Goal: Task Accomplishment & Management: Complete application form

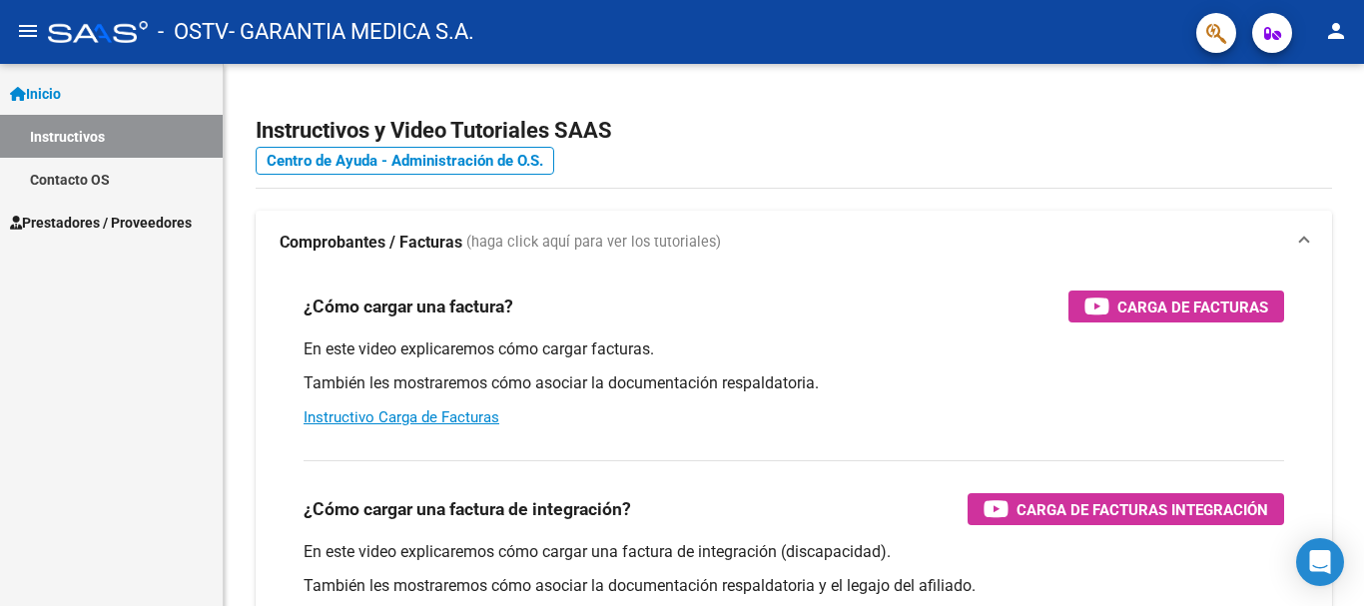
click at [1330, 34] on mat-icon "person" at bounding box center [1336, 31] width 24 height 24
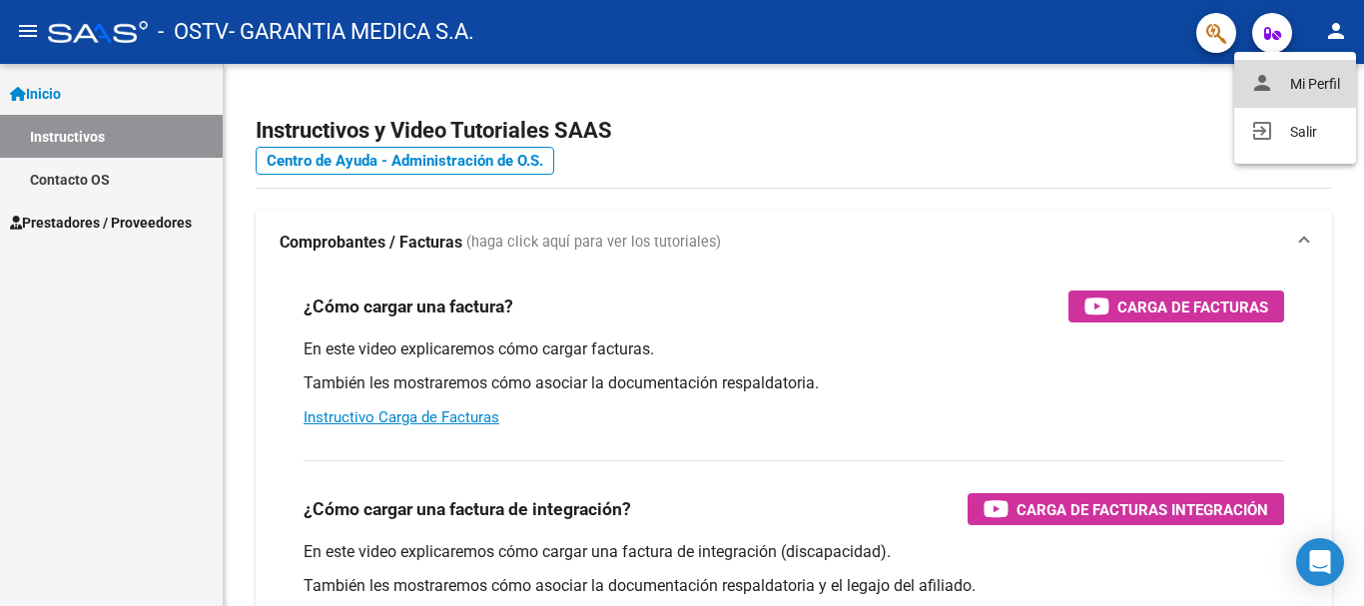
click at [1316, 77] on button "person Mi Perfil" at bounding box center [1295, 84] width 122 height 48
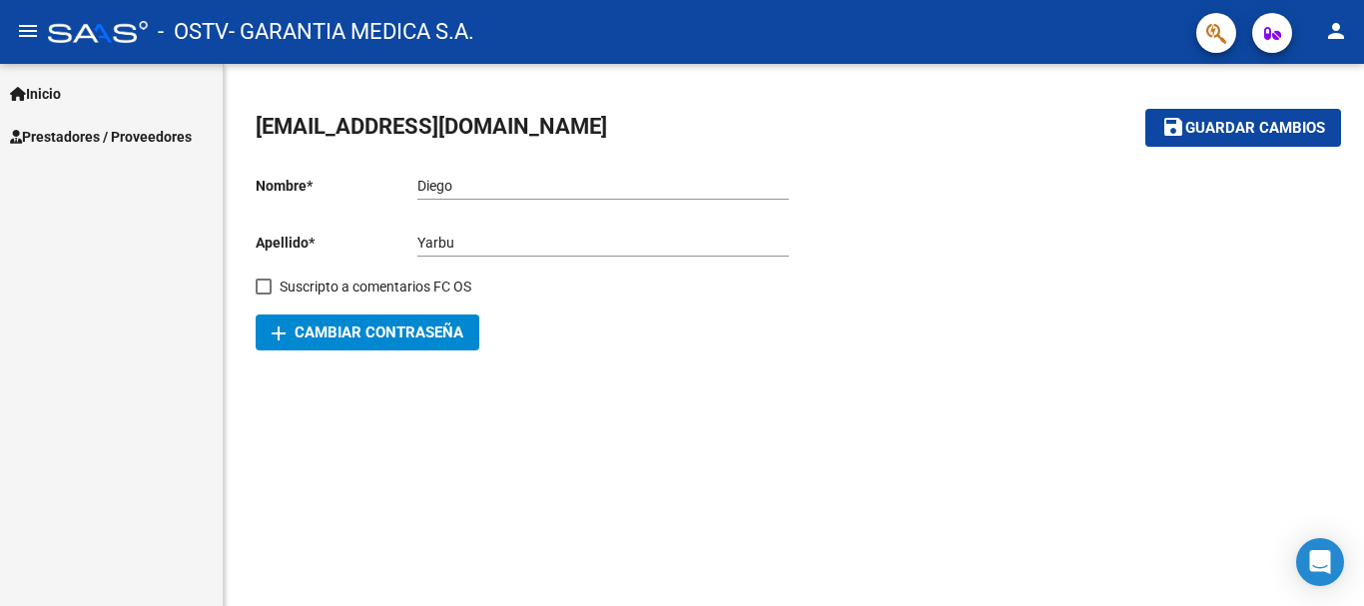
click at [394, 121] on span "[EMAIL_ADDRESS][DOMAIN_NAME]" at bounding box center [431, 126] width 351 height 25
click at [391, 124] on span "[EMAIL_ADDRESS][DOMAIN_NAME]" at bounding box center [431, 126] width 351 height 25
click at [753, 169] on div "[PERSON_NAME] nombre" at bounding box center [602, 180] width 371 height 40
click at [927, 204] on div at bounding box center [1063, 255] width 538 height 191
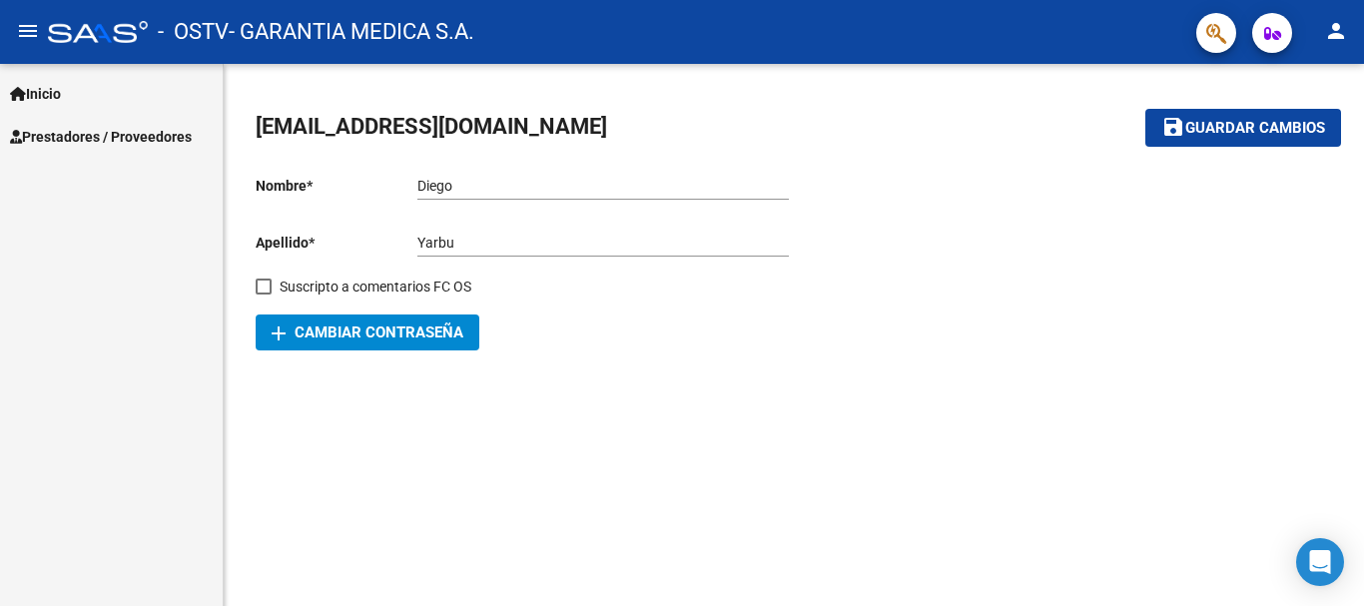
click at [105, 131] on span "Prestadores / Proveedores" at bounding box center [101, 137] width 182 height 22
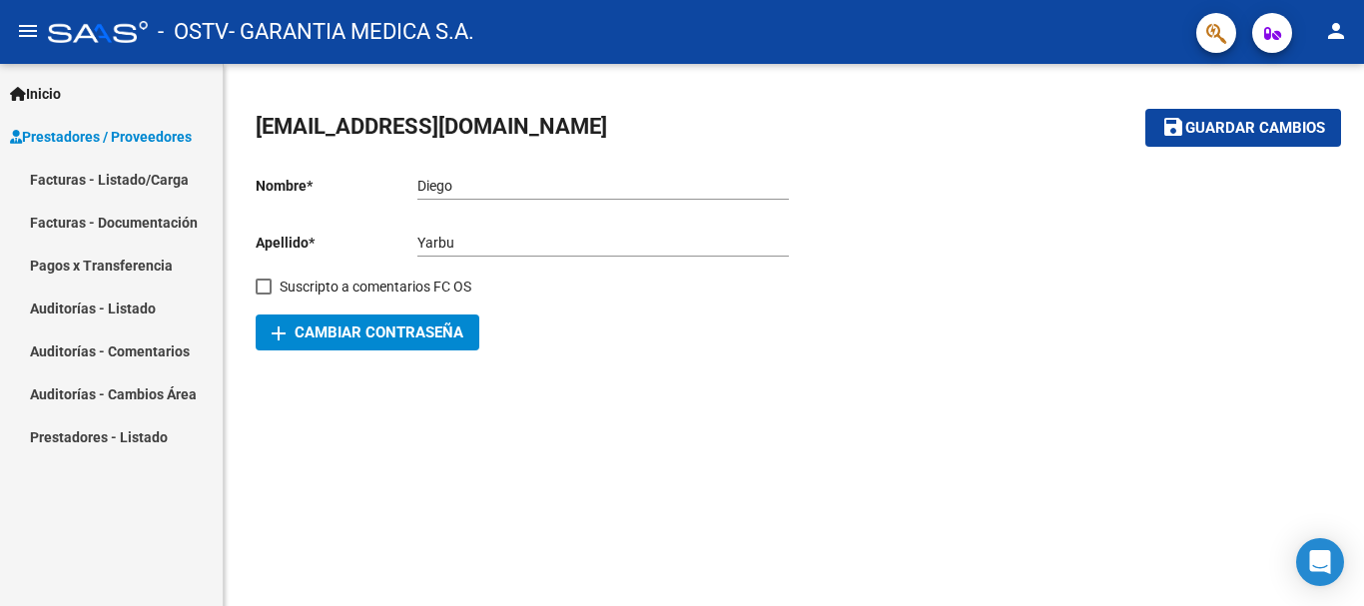
click at [385, 132] on span "[EMAIL_ADDRESS][DOMAIN_NAME]" at bounding box center [431, 126] width 351 height 25
click at [36, 80] on link "Inicio" at bounding box center [111, 93] width 223 height 43
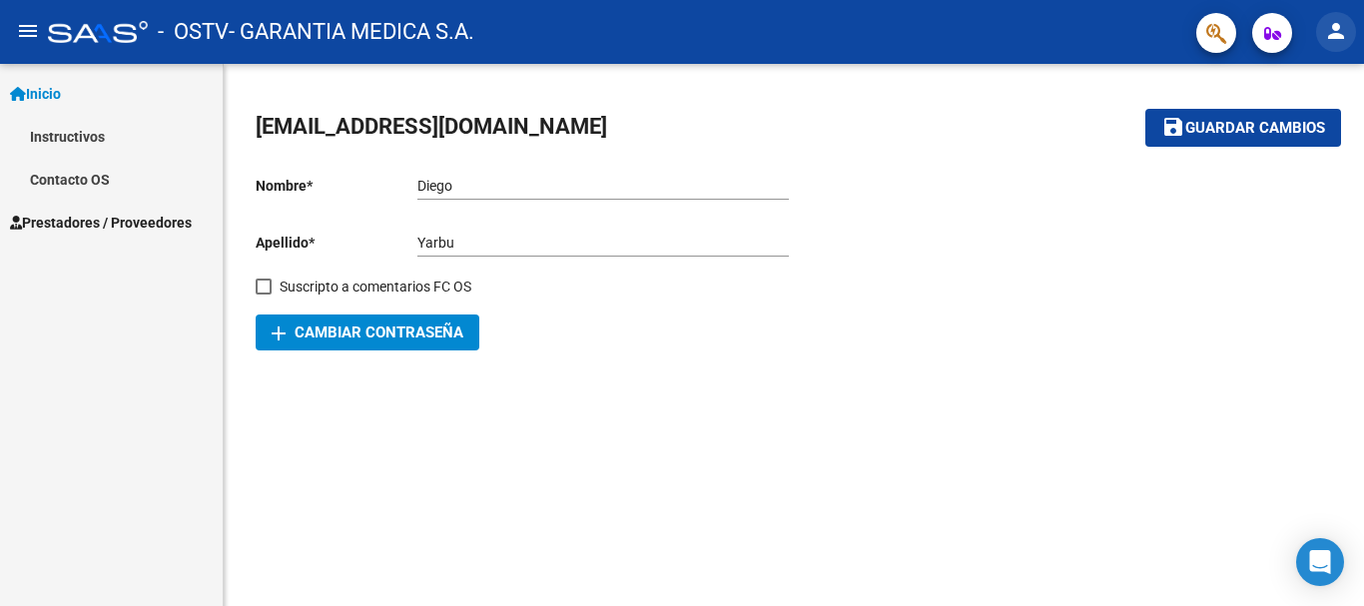
click at [1335, 42] on mat-icon "person" at bounding box center [1336, 31] width 24 height 24
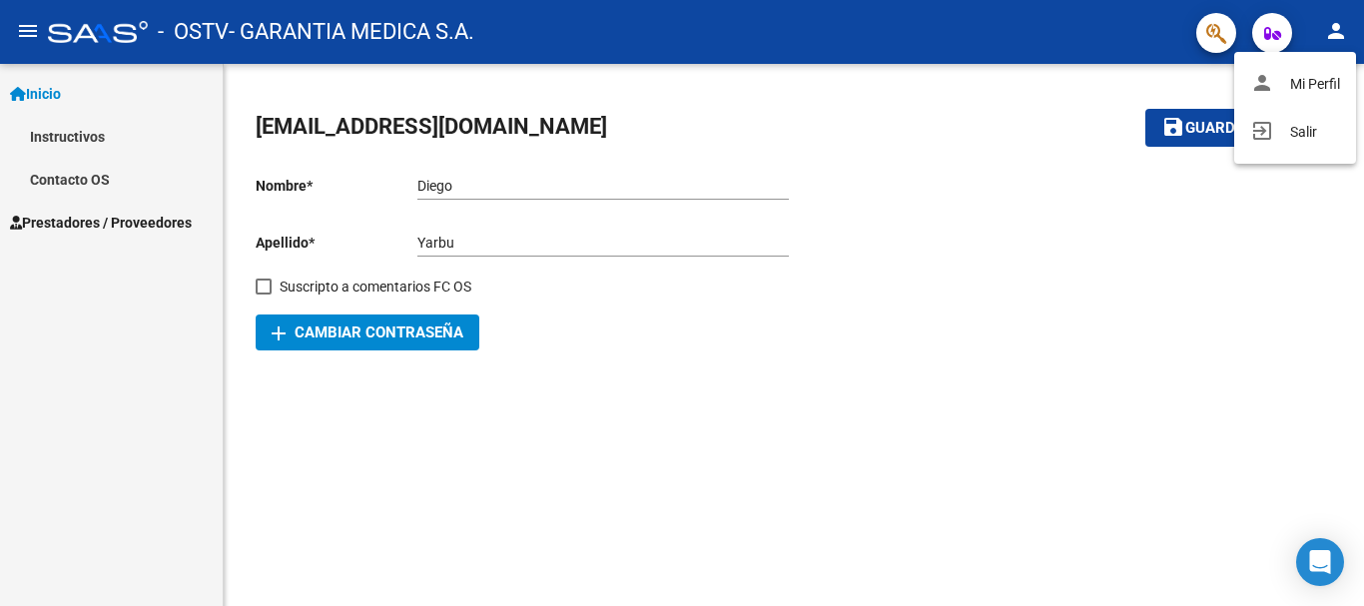
drag, startPoint x: 1042, startPoint y: 235, endPoint x: 1075, endPoint y: 170, distance: 72.8
click at [1041, 231] on div at bounding box center [682, 303] width 1364 height 606
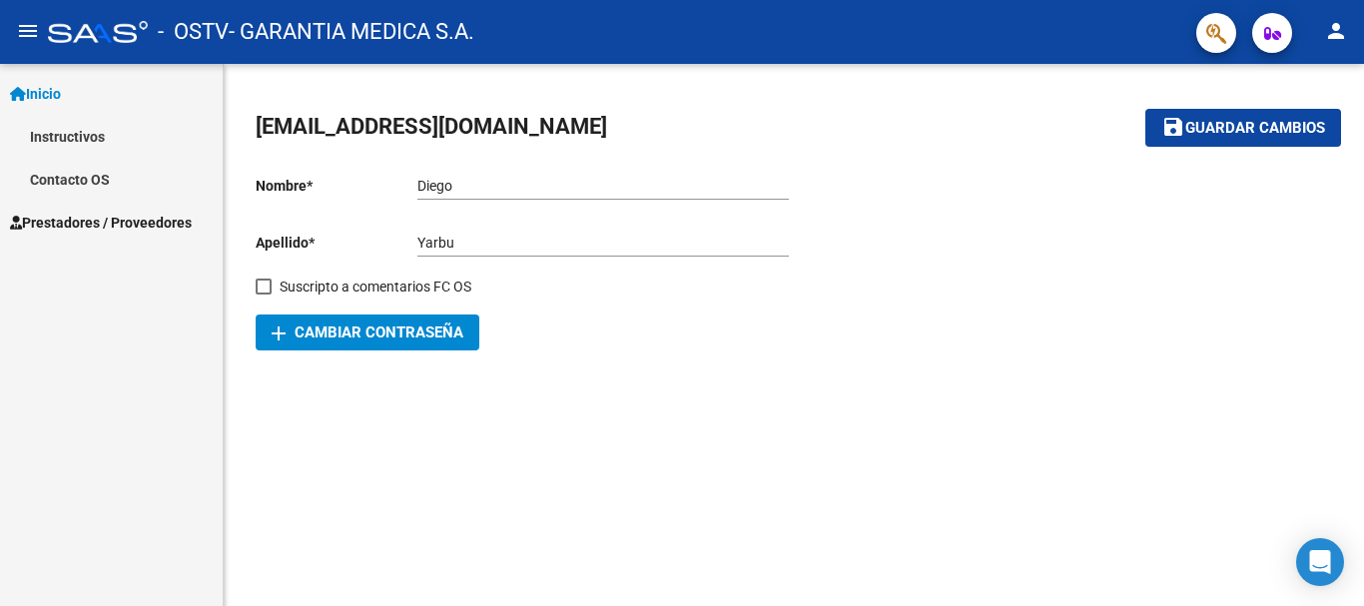
click at [54, 77] on link "Inicio" at bounding box center [111, 93] width 223 height 43
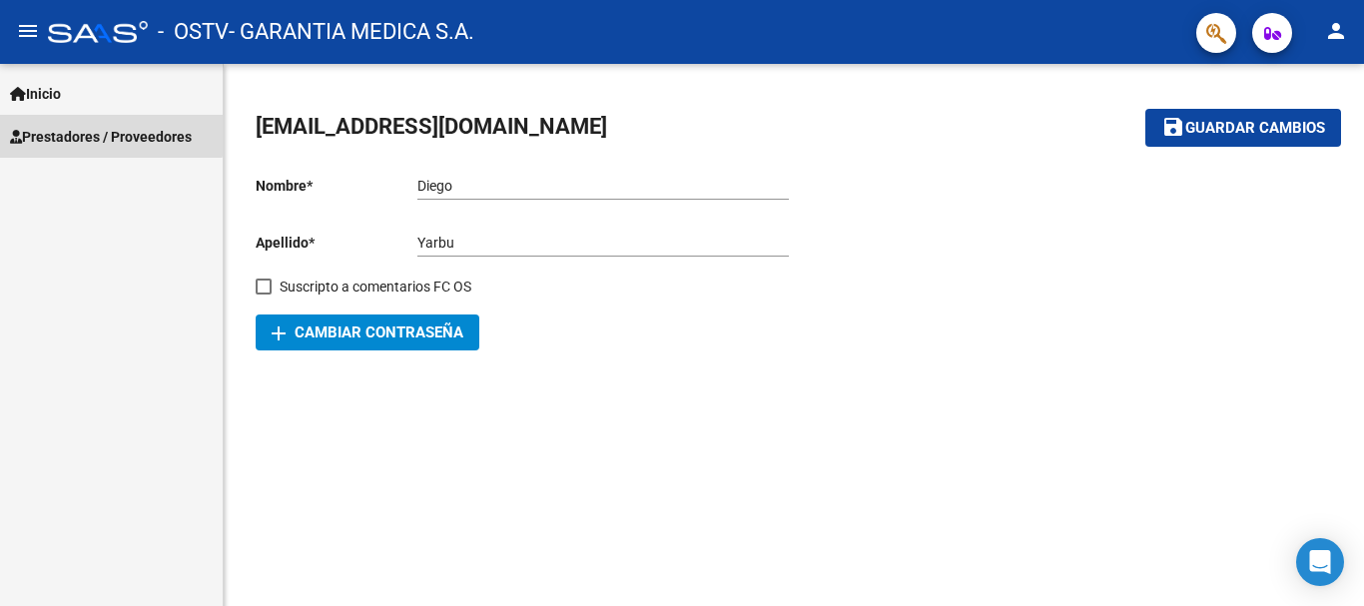
click at [54, 124] on link "Prestadores / Proveedores" at bounding box center [111, 136] width 223 height 43
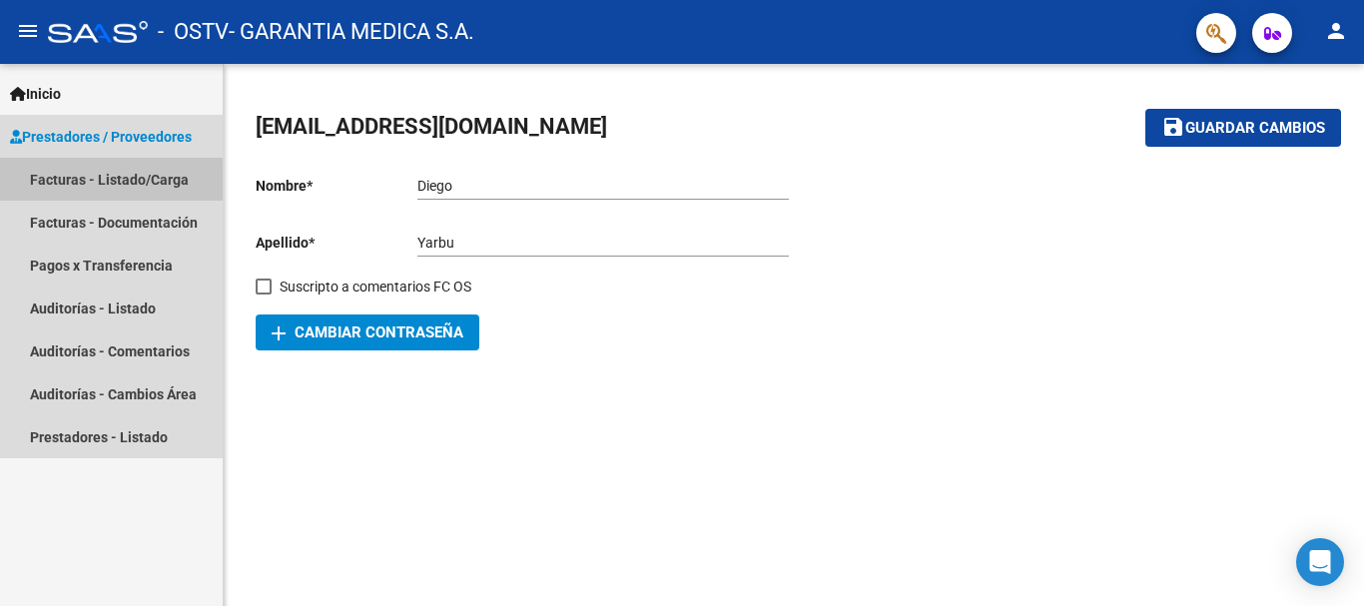
click at [73, 184] on link "Facturas - Listado/Carga" at bounding box center [111, 179] width 223 height 43
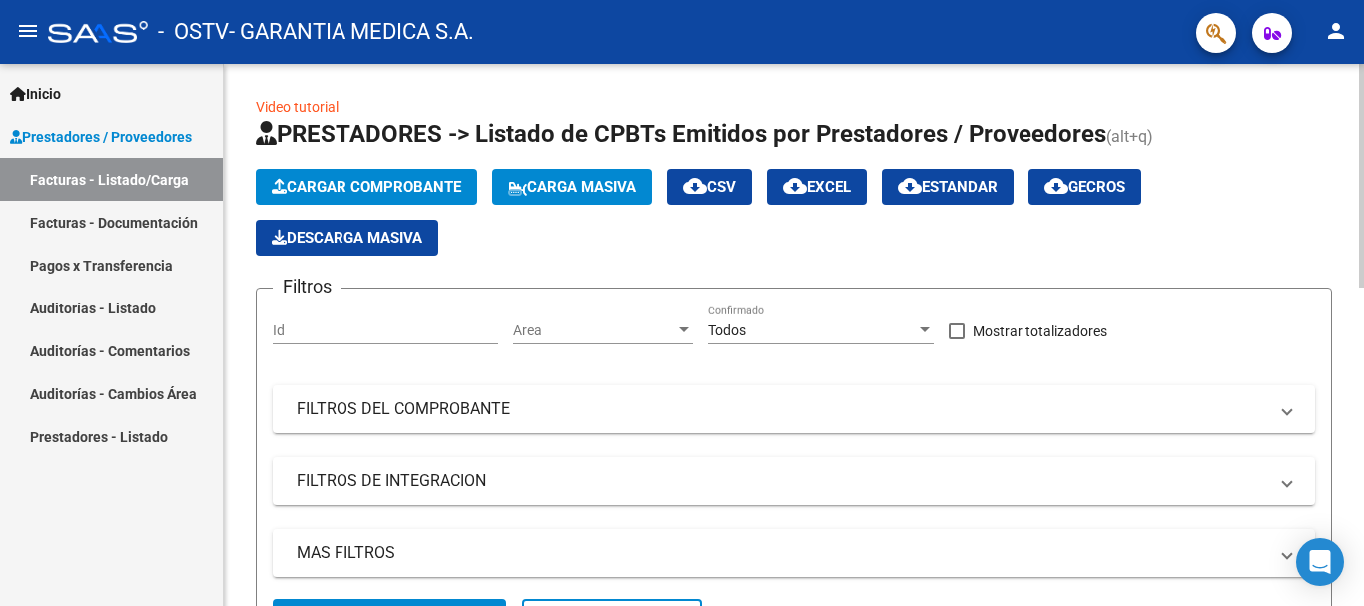
click at [372, 170] on button "Cargar Comprobante" at bounding box center [367, 187] width 222 height 36
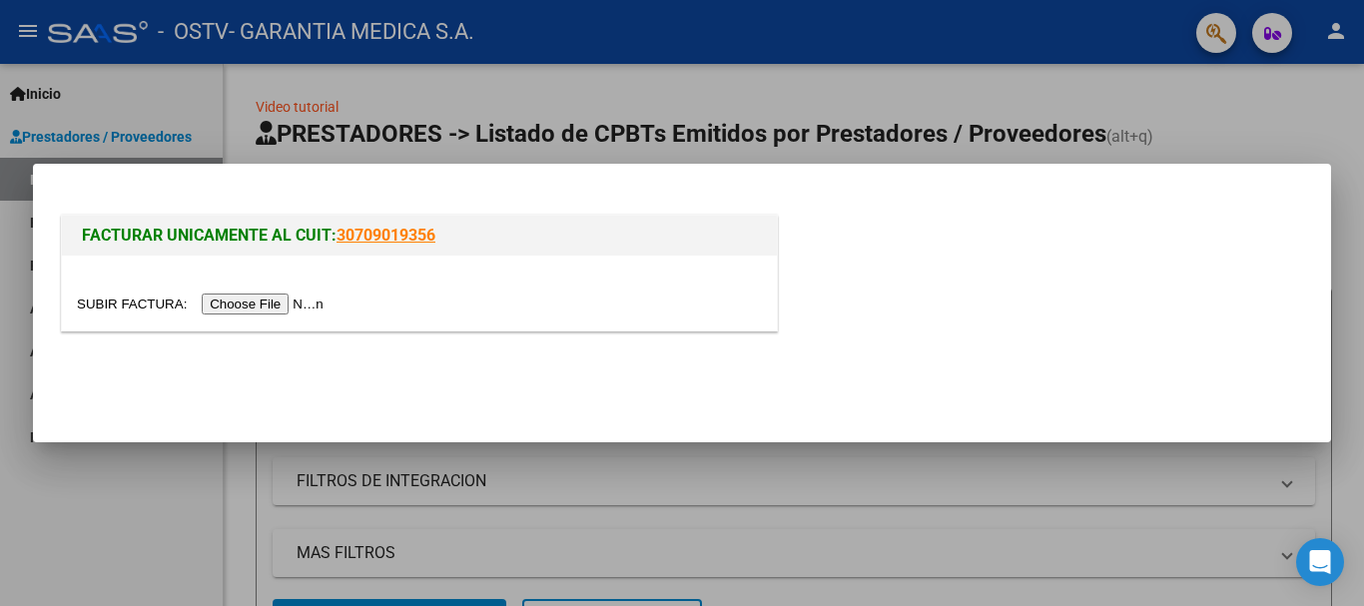
click at [267, 291] on div at bounding box center [419, 293] width 715 height 75
click at [267, 296] on input "file" at bounding box center [203, 304] width 253 height 21
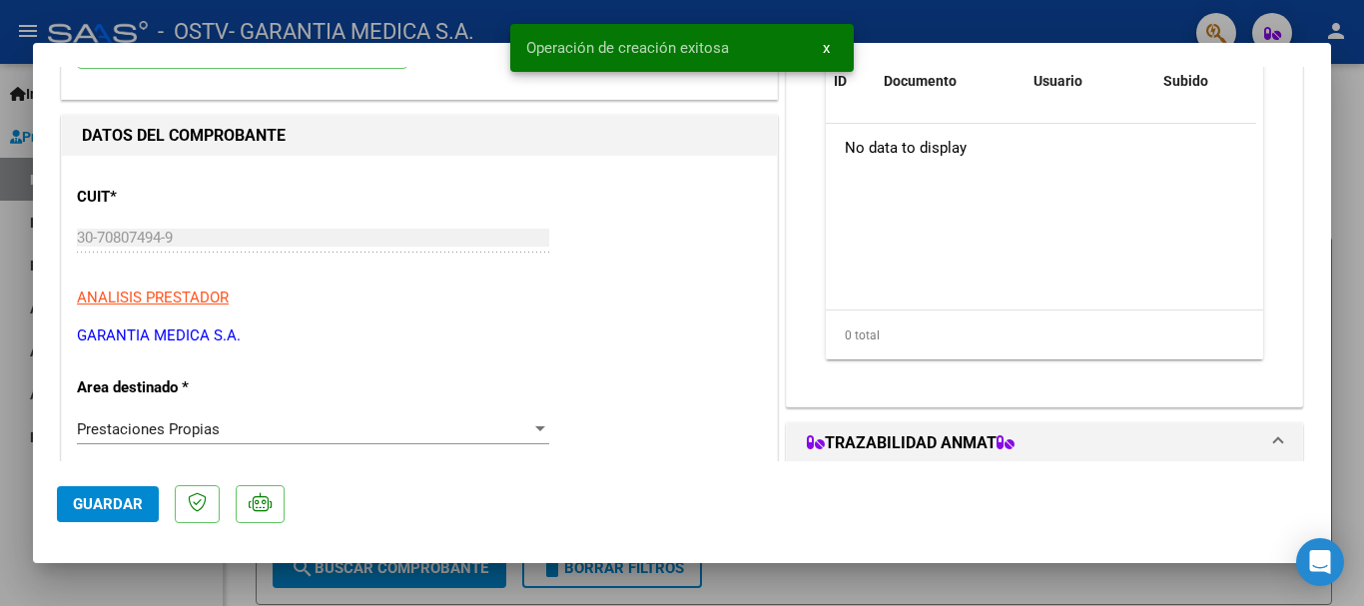
scroll to position [399, 0]
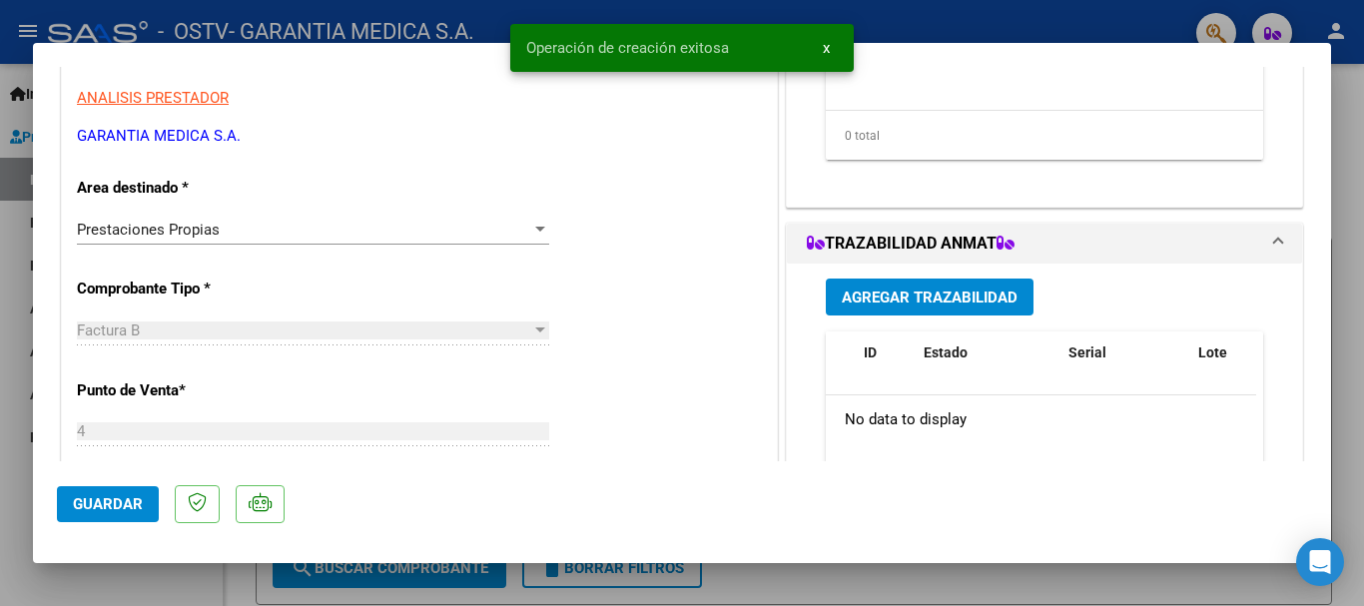
click at [531, 225] on div at bounding box center [540, 230] width 18 height 16
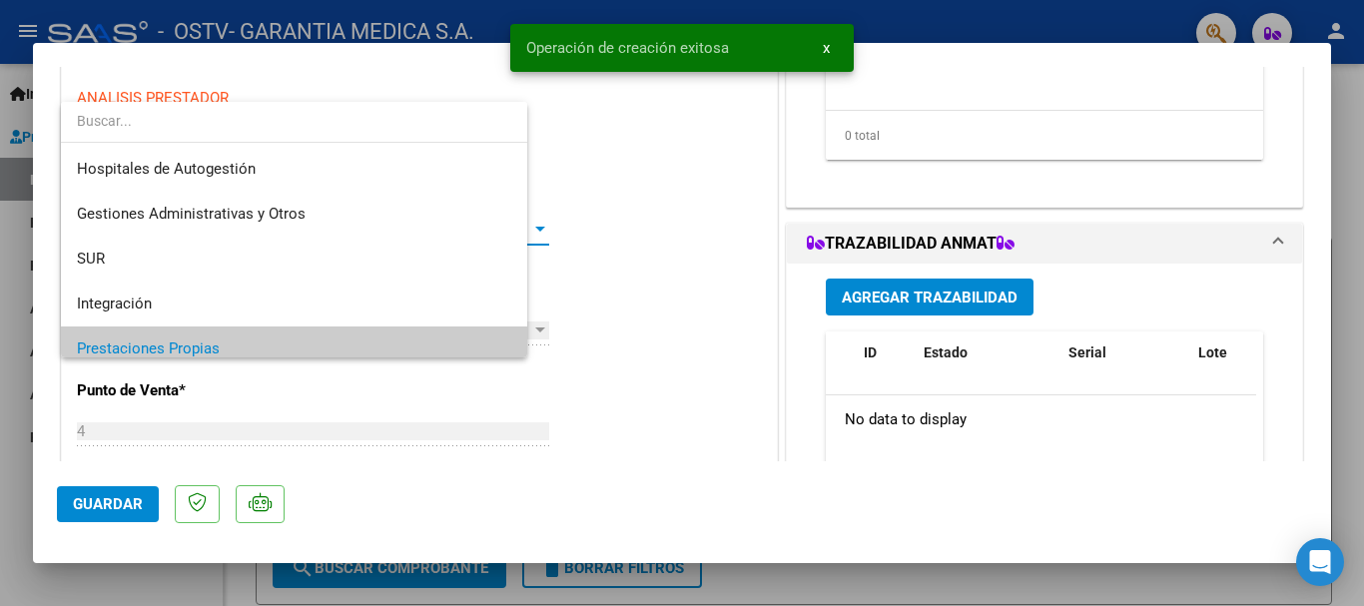
scroll to position [120, 0]
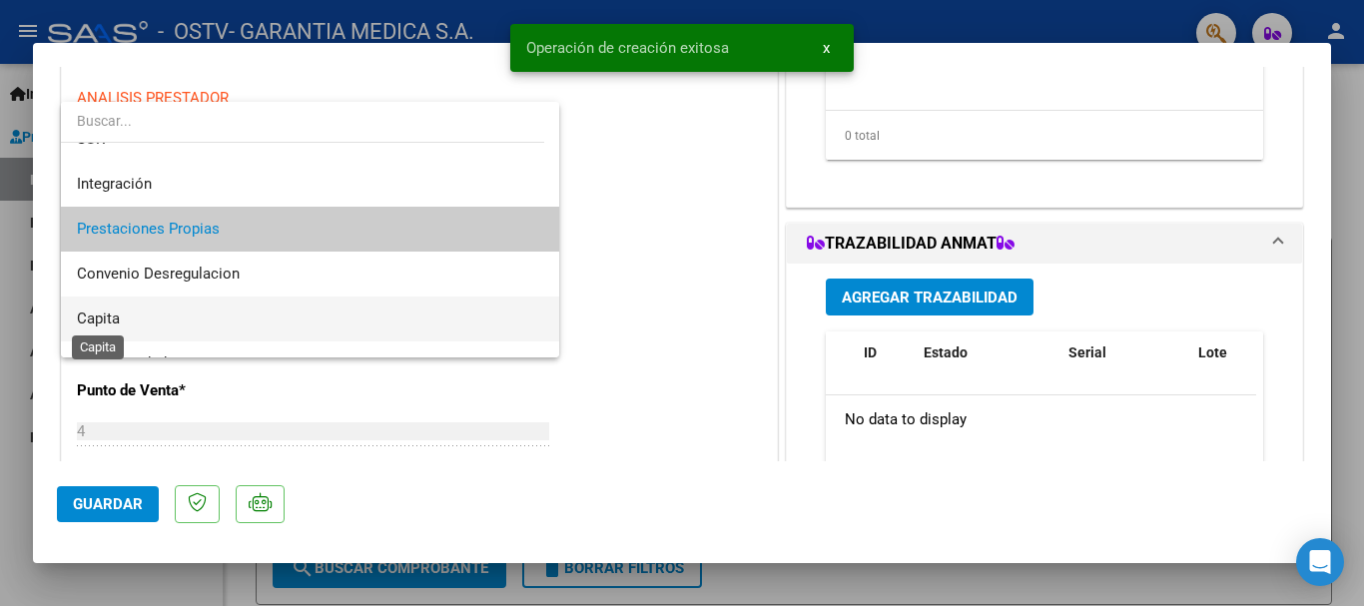
click at [97, 320] on span "Capita" at bounding box center [98, 319] width 43 height 18
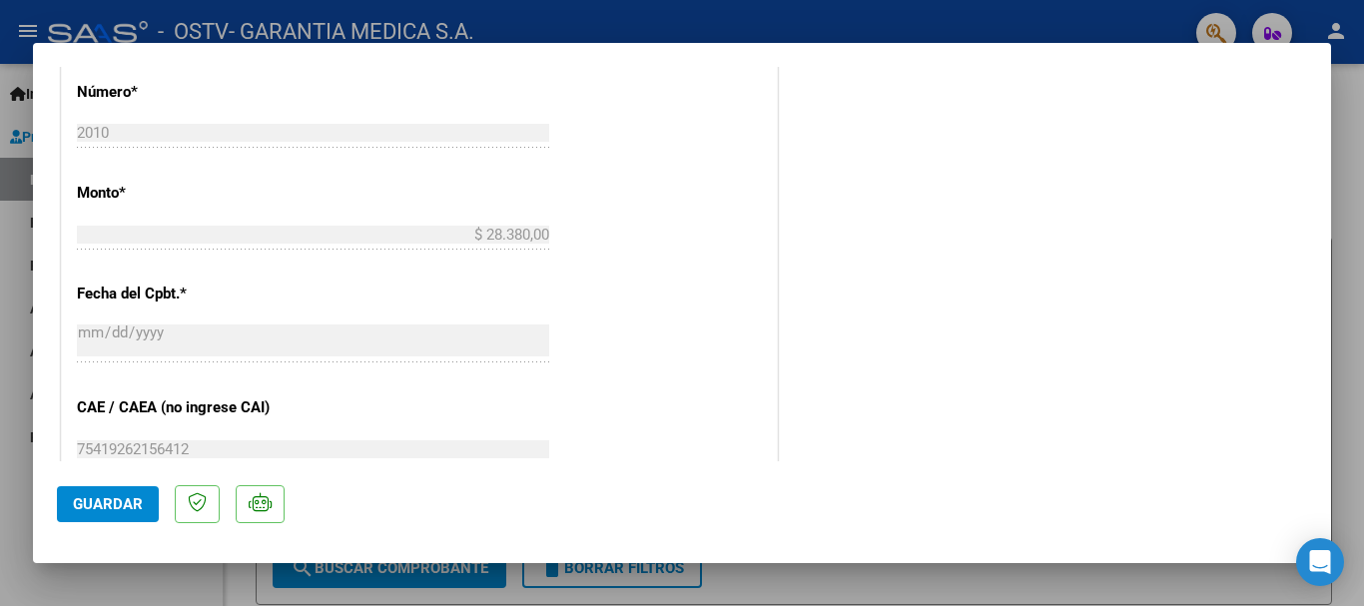
scroll to position [1198, 0]
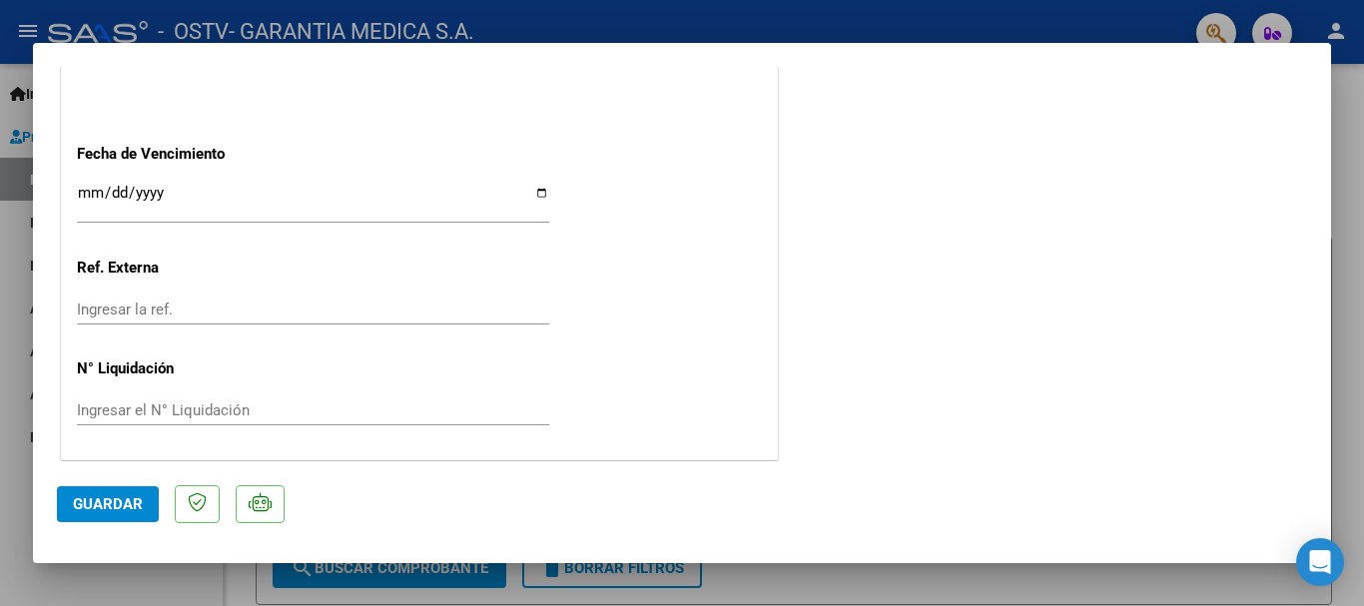
click at [84, 195] on input "Ingresar la fecha" at bounding box center [313, 201] width 472 height 32
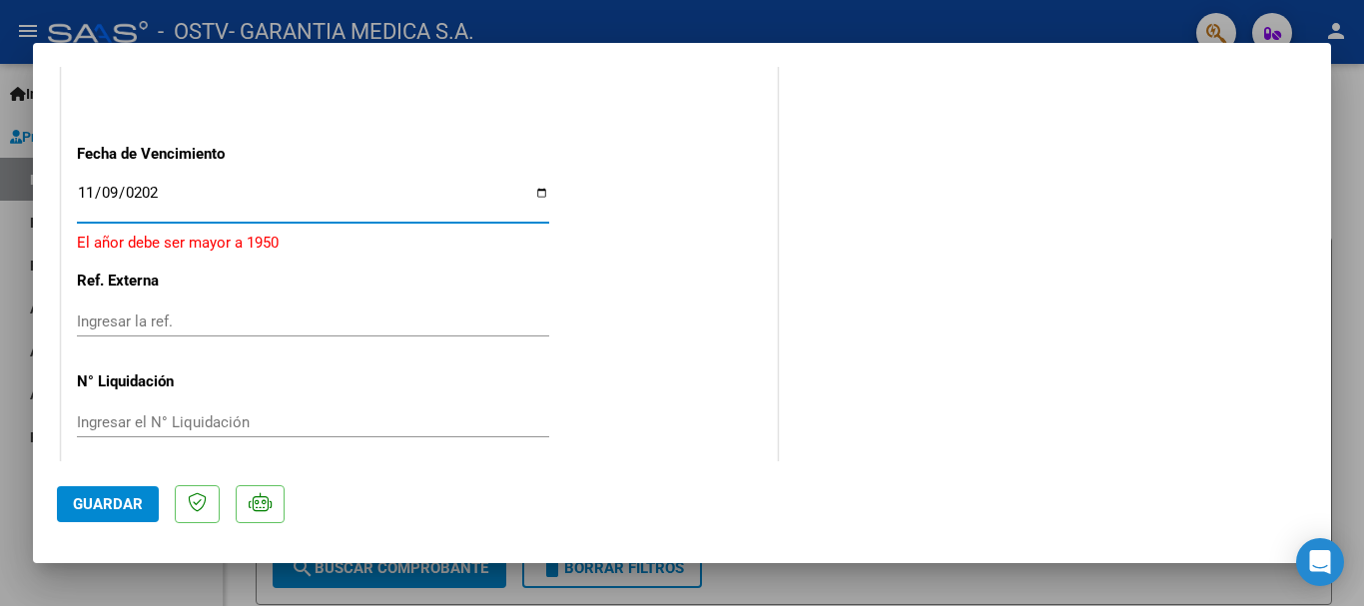
type input "[DATE]"
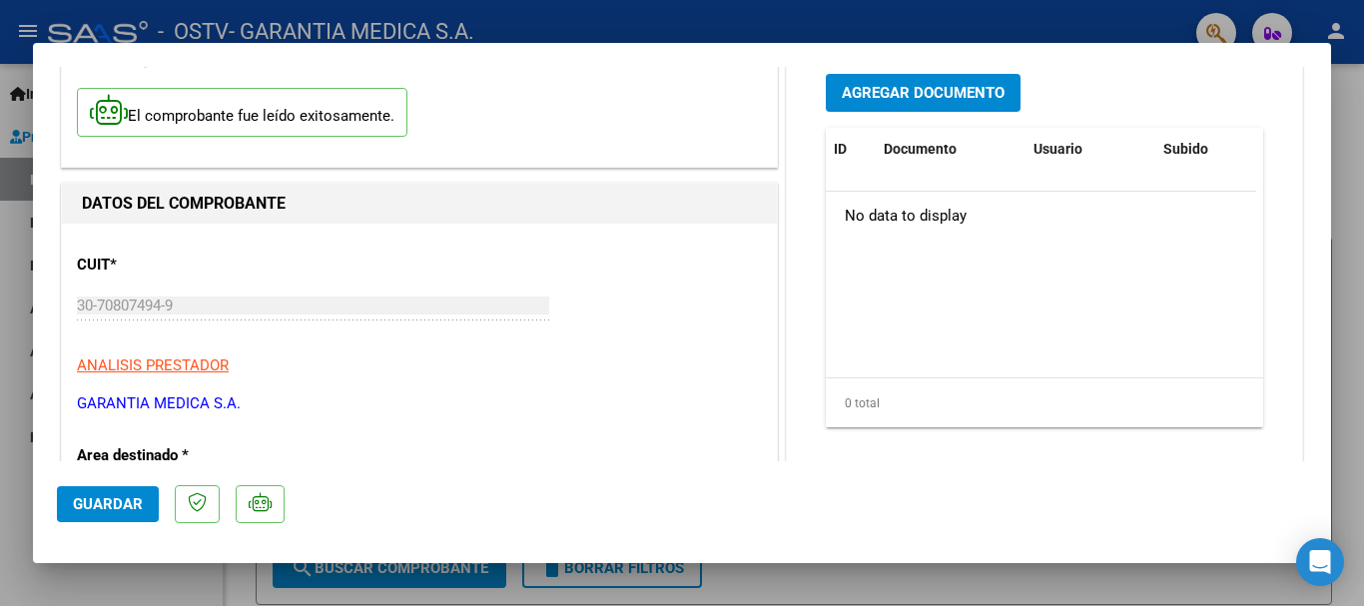
scroll to position [103, 0]
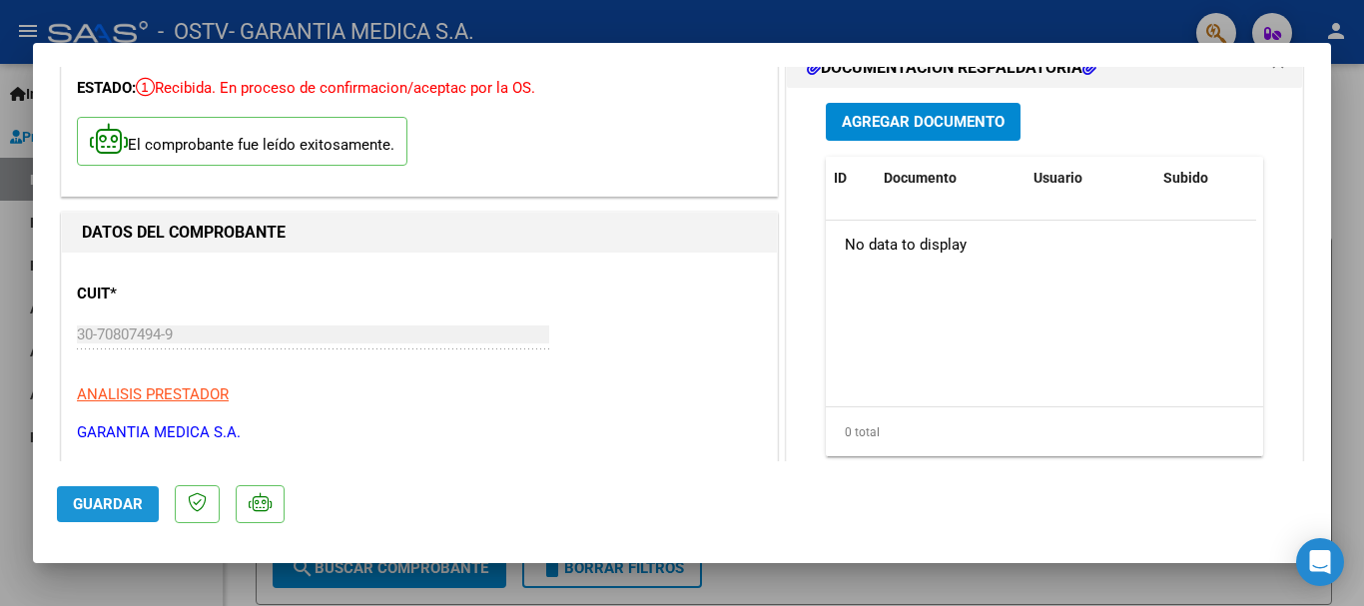
click at [107, 501] on span "Guardar" at bounding box center [108, 504] width 70 height 18
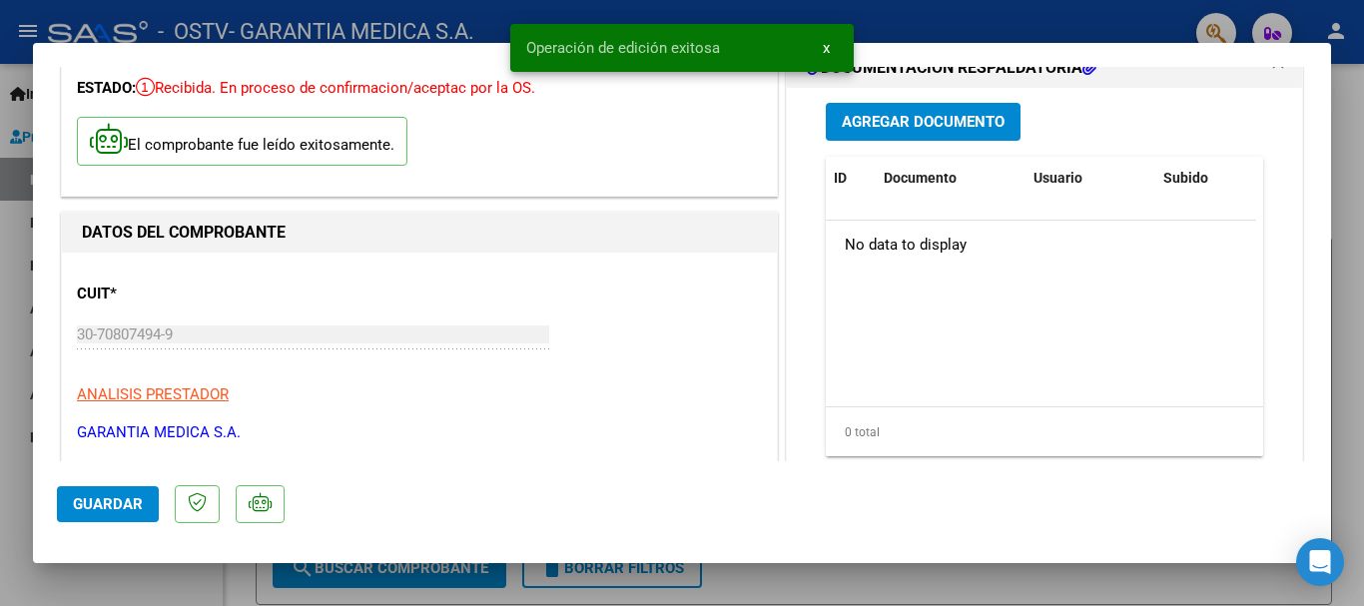
click at [879, 121] on span "Agregar Documento" at bounding box center [923, 123] width 163 height 18
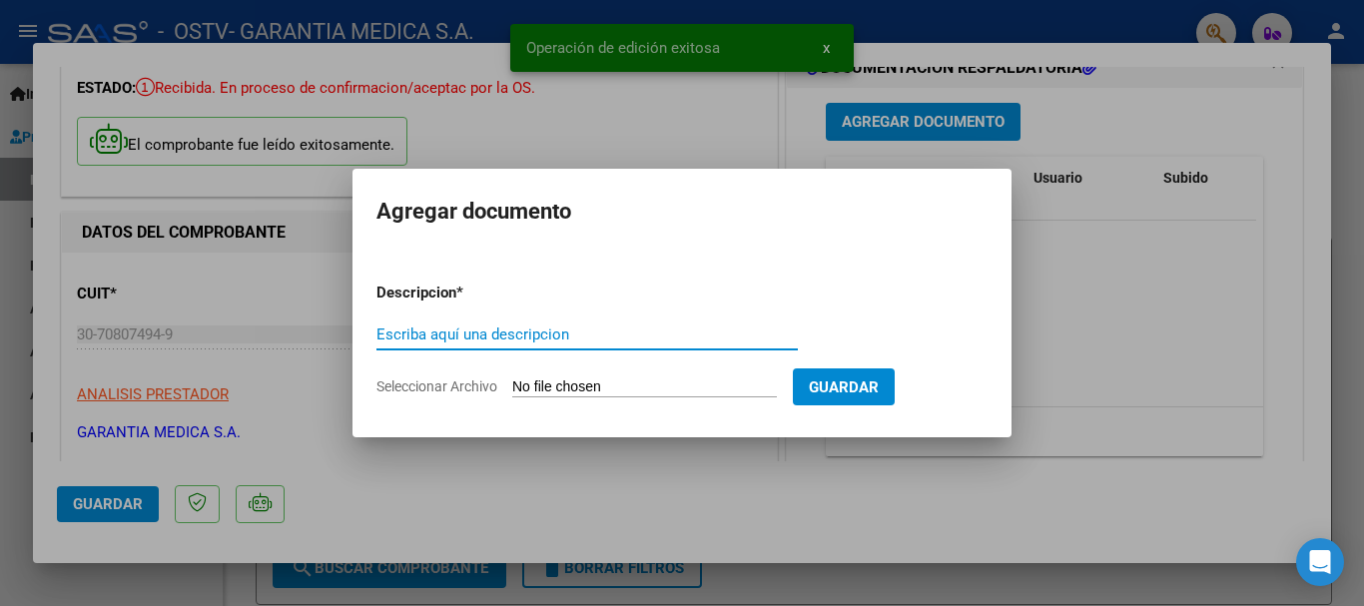
click at [503, 335] on input "Escriba aquí una descripcion" at bounding box center [586, 334] width 421 height 18
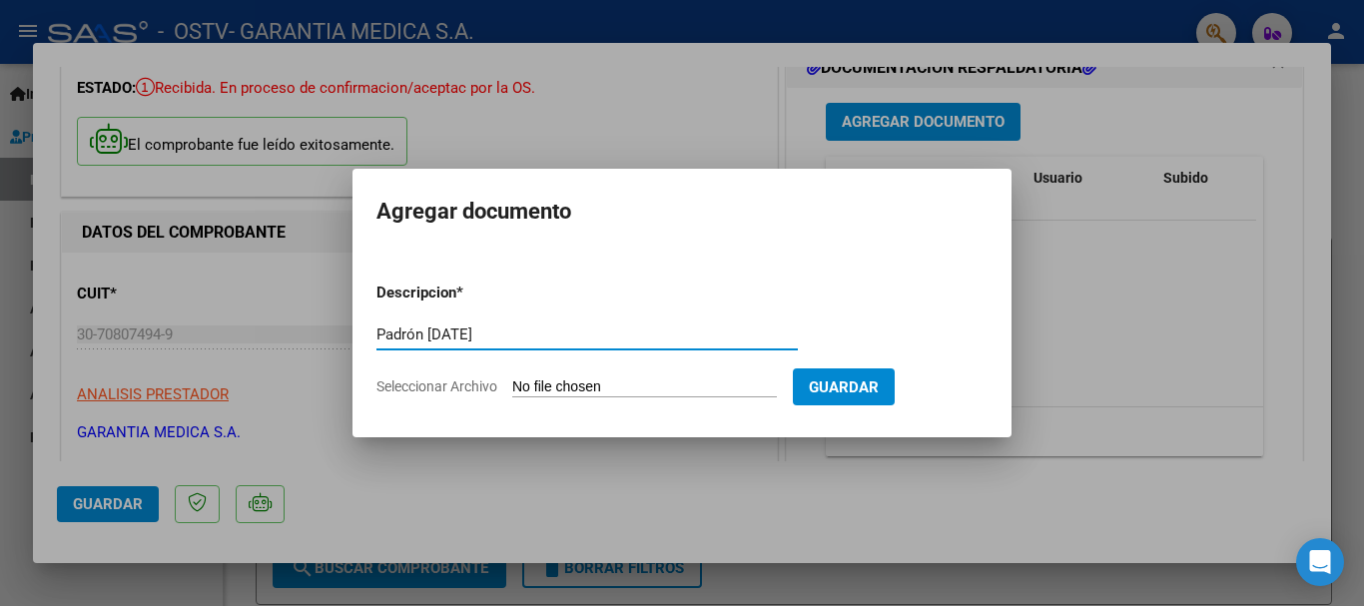
type input "Padrón [DATE]"
click at [579, 385] on input "Seleccionar Archivo" at bounding box center [644, 387] width 265 height 19
type input "C:\fakepath\Padron Ostv [DATE] - Garantia Medica.xlsx"
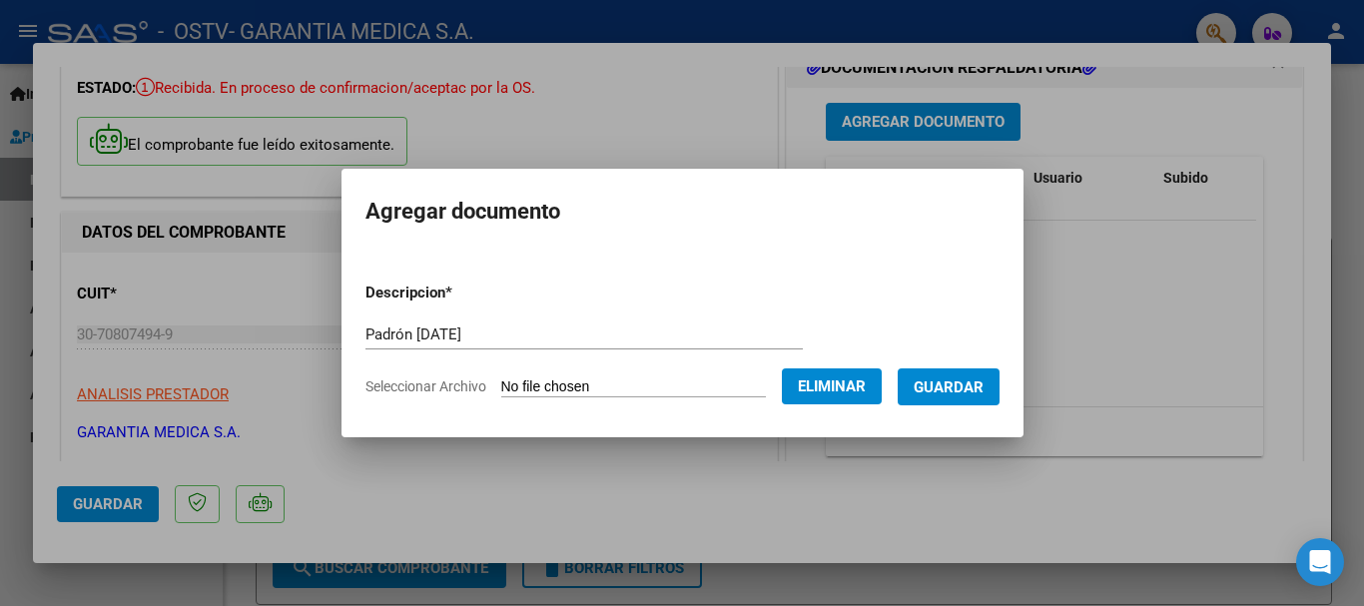
click at [960, 389] on span "Guardar" at bounding box center [949, 387] width 70 height 18
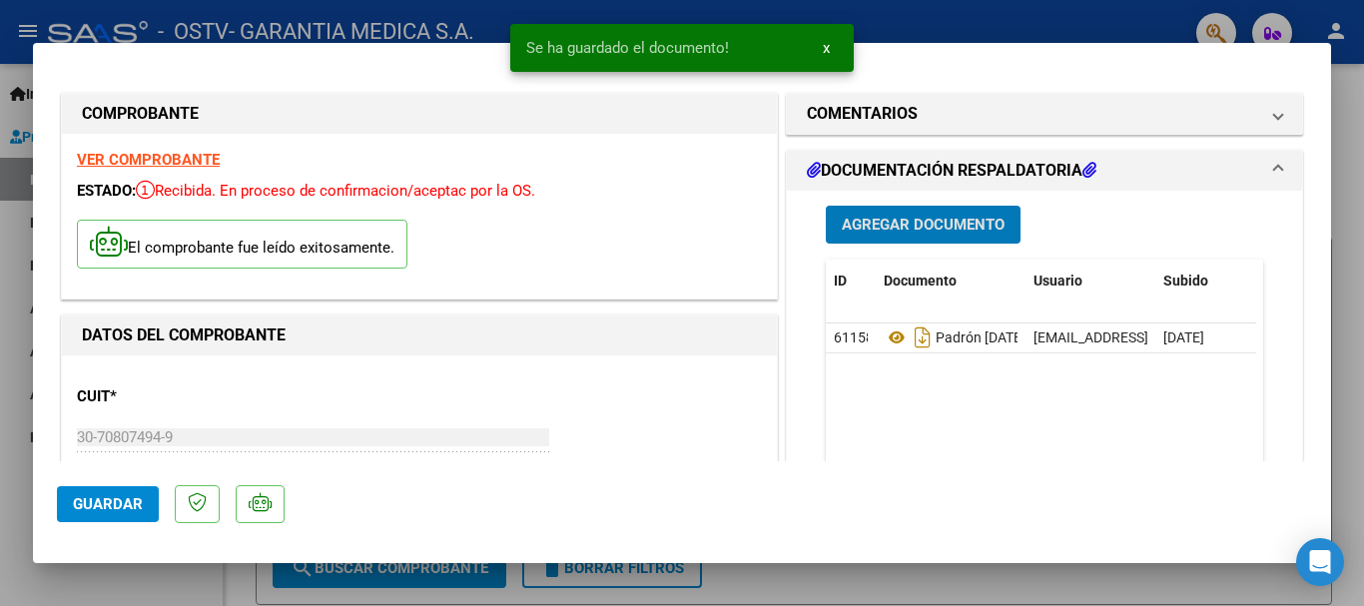
scroll to position [100, 0]
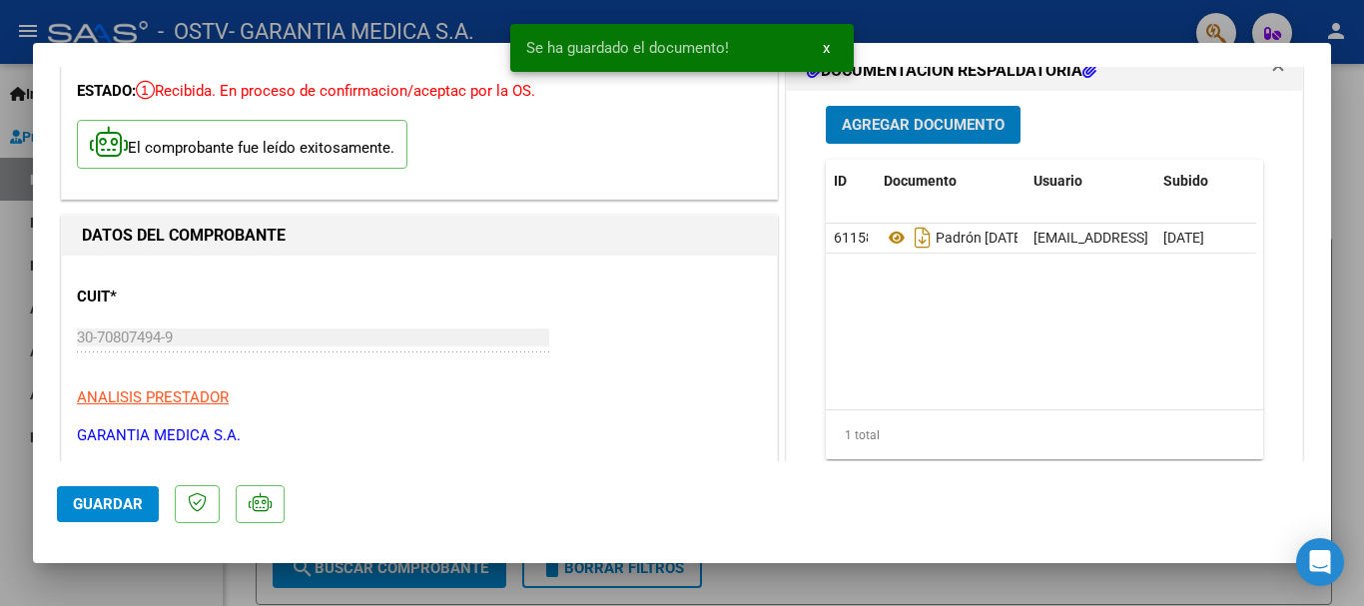
click at [113, 501] on span "Guardar" at bounding box center [108, 504] width 70 height 18
click at [819, 578] on div at bounding box center [682, 303] width 1364 height 606
type input "$ 0,00"
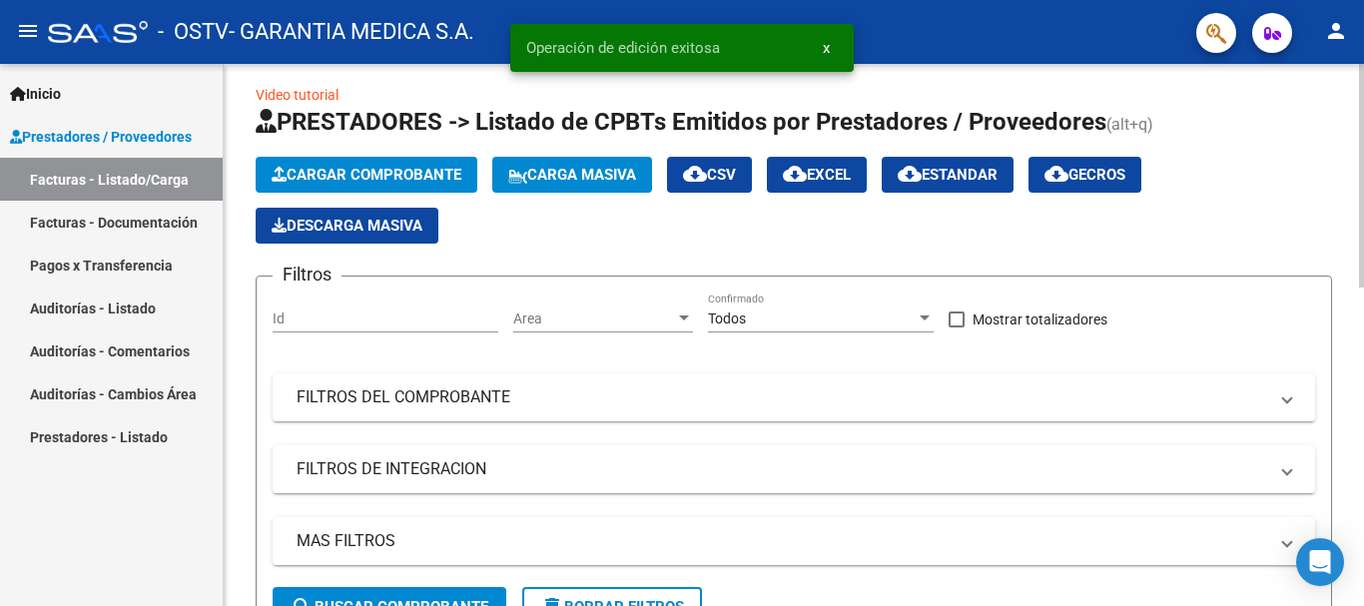
scroll to position [0, 0]
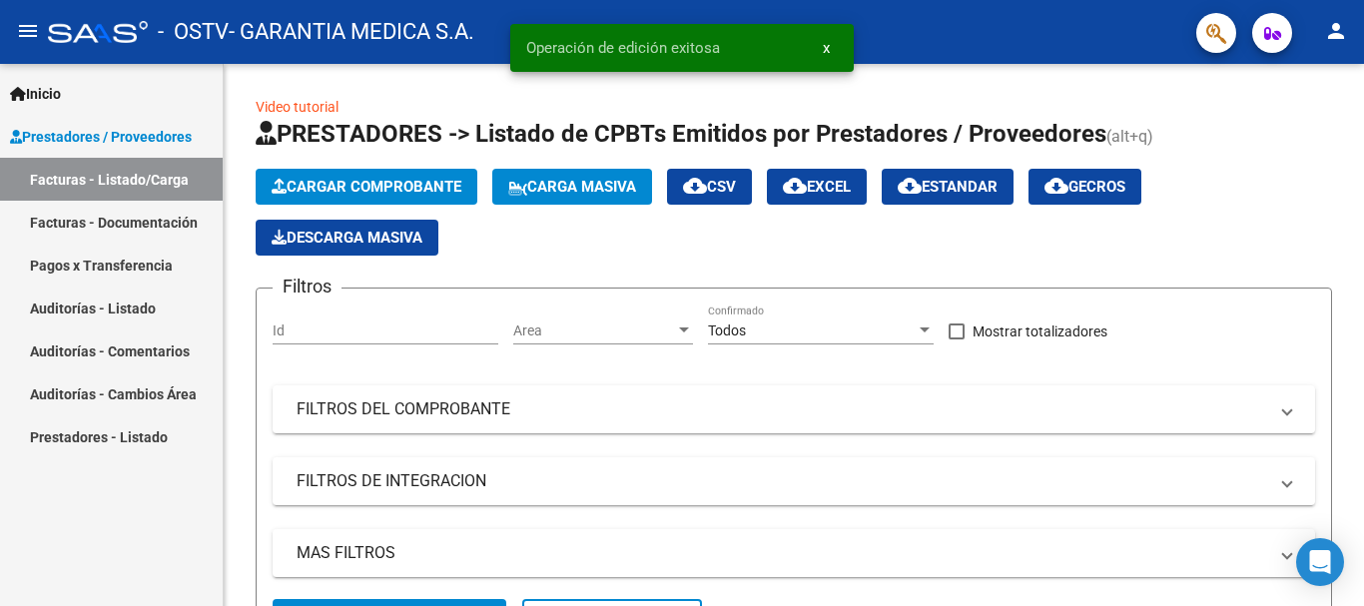
click at [86, 96] on link "Inicio" at bounding box center [111, 93] width 223 height 43
